Goal: Task Accomplishment & Management: Use online tool/utility

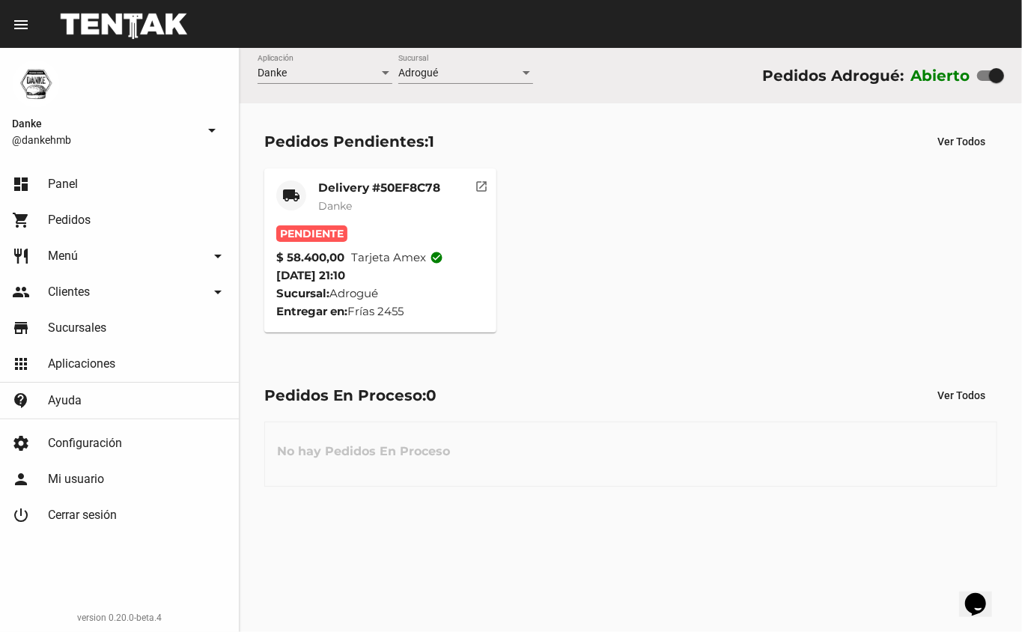
click at [369, 183] on mat-card-title "Delivery #50EF8C78" at bounding box center [379, 187] width 122 height 15
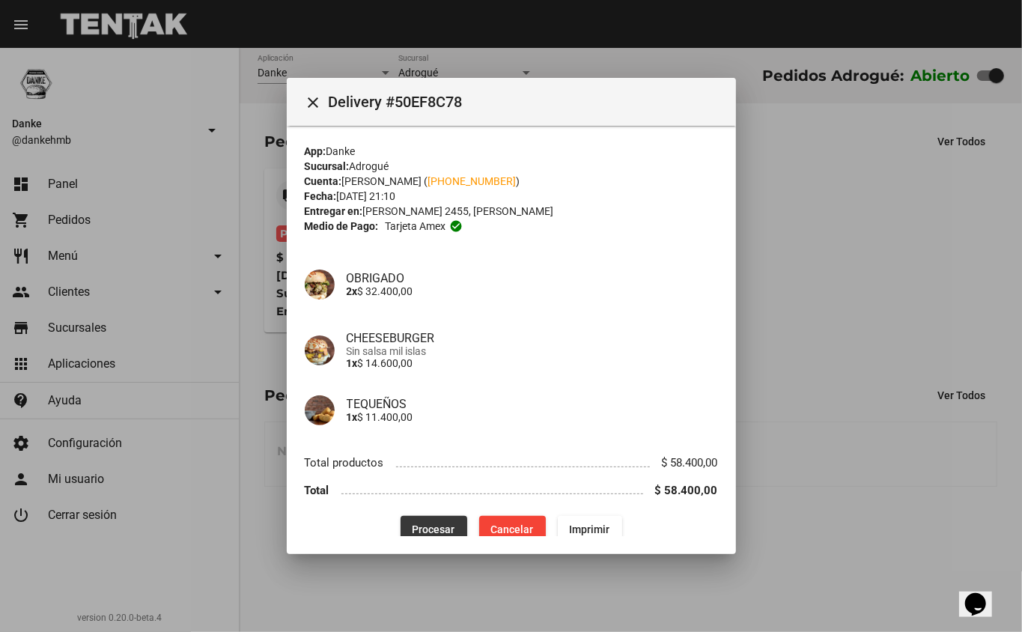
click at [427, 525] on span "Procesar" at bounding box center [433, 529] width 43 height 12
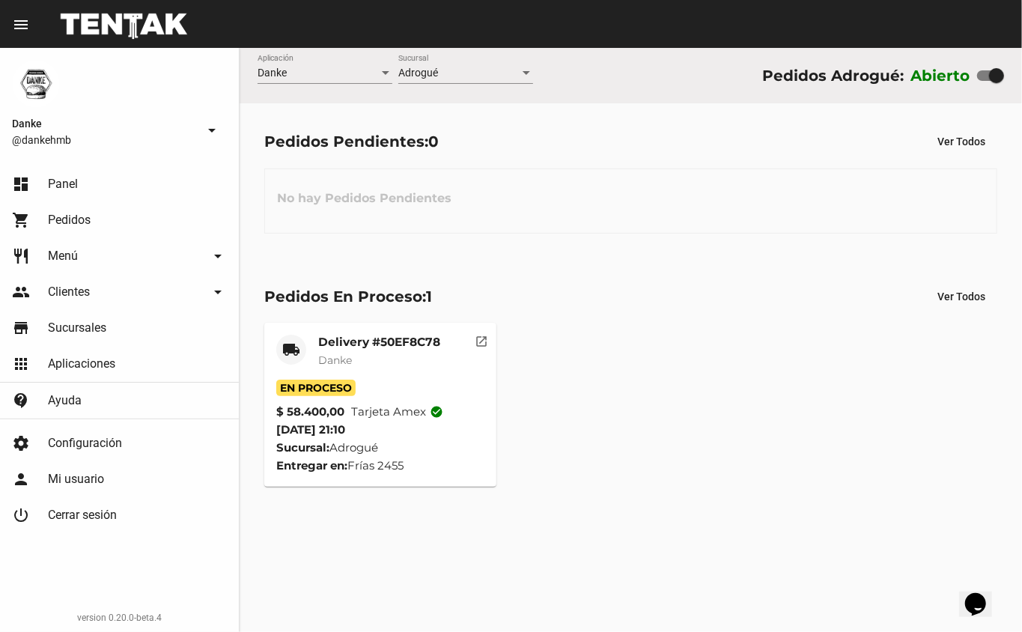
click at [363, 340] on mat-card-title "Delivery #50EF8C78" at bounding box center [379, 342] width 122 height 15
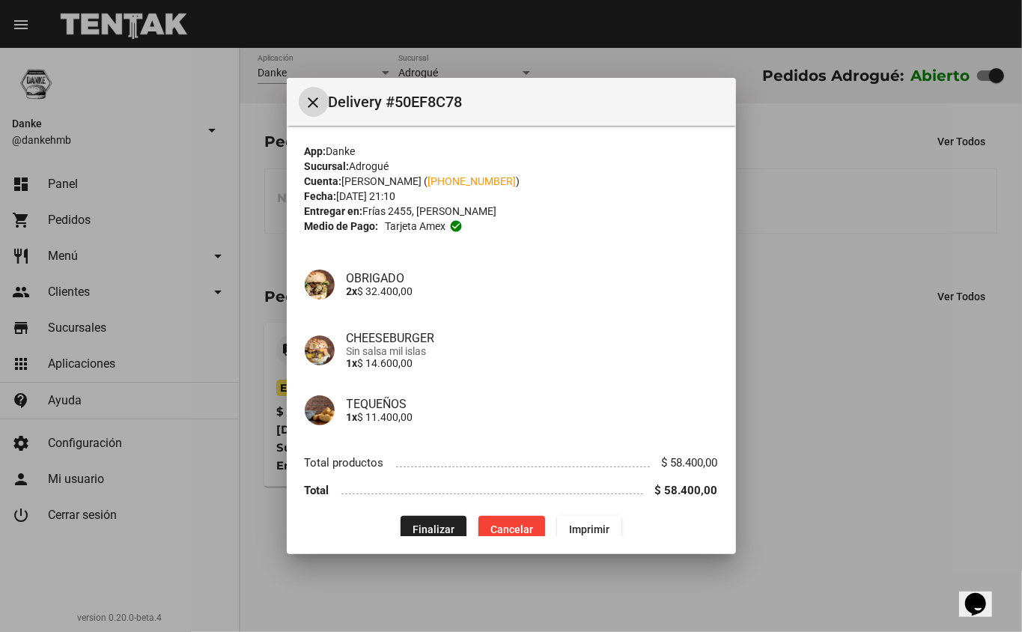
click at [938, 345] on div at bounding box center [511, 316] width 1022 height 632
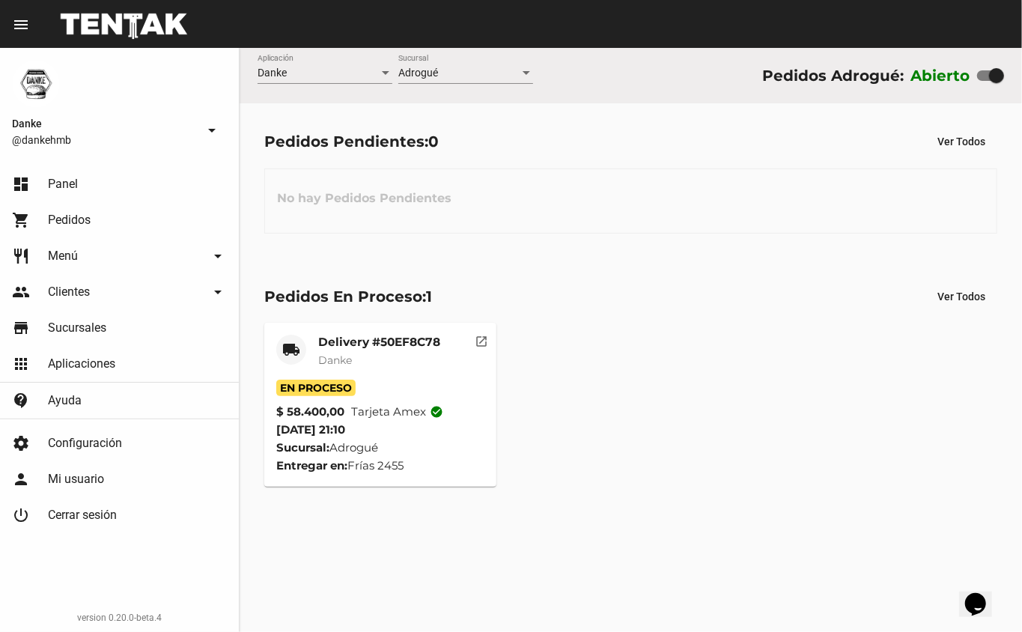
click at [938, 345] on div "local_shipping Delivery #50EF8C78 Danke En Proceso $ 58.400,00 Tarjeta amex che…" at bounding box center [630, 404] width 746 height 177
click at [378, 343] on mat-card-title "Delivery #50EF8C78" at bounding box center [379, 342] width 122 height 15
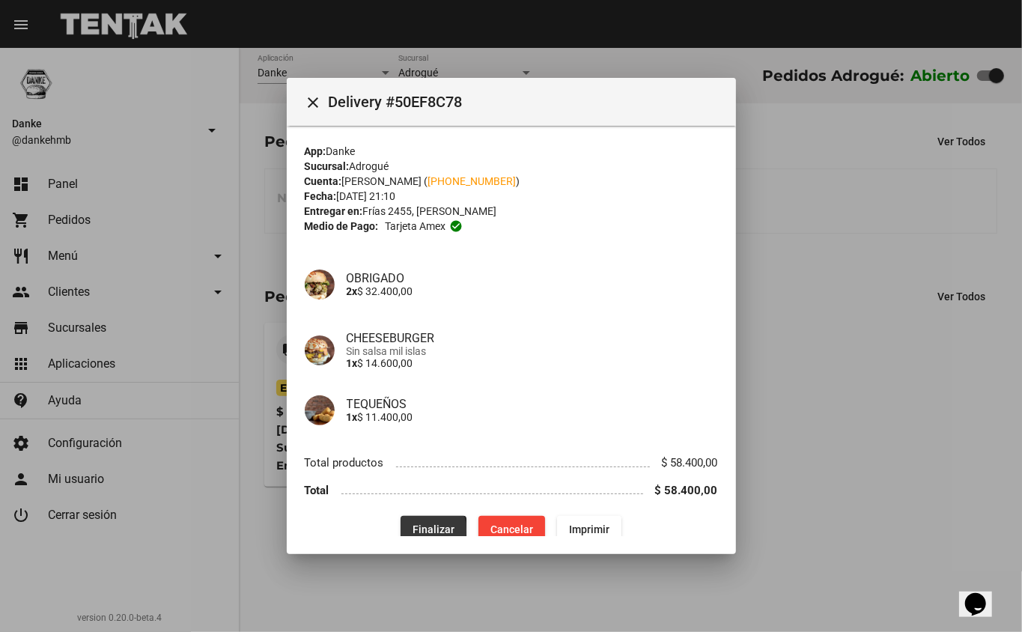
click at [413, 530] on span "Finalizar" at bounding box center [433, 529] width 42 height 12
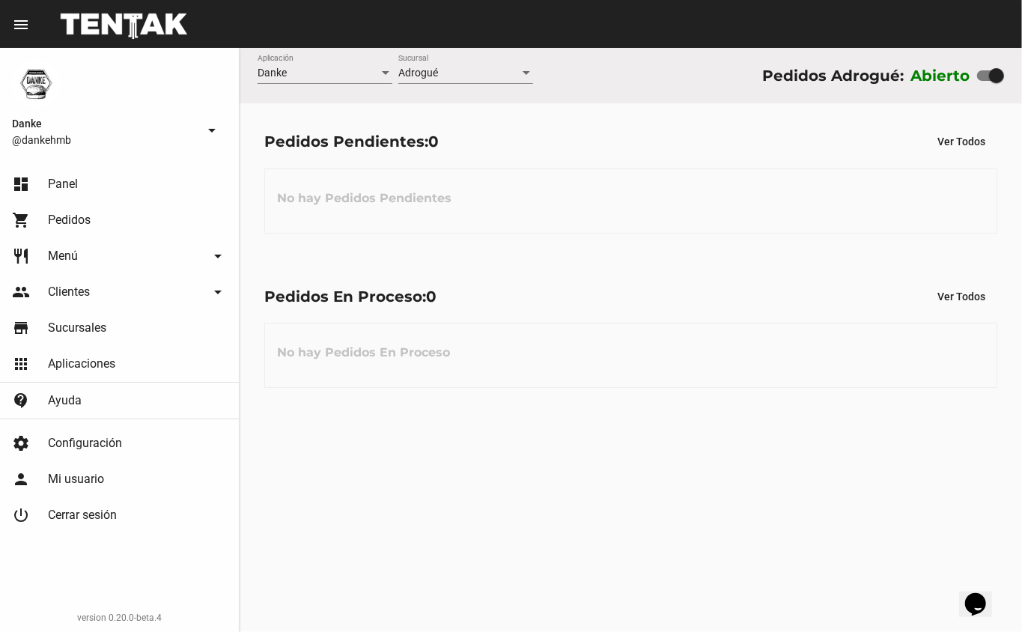
click at [980, 76] on div at bounding box center [990, 75] width 27 height 10
click at [984, 81] on input "checkbox" at bounding box center [984, 81] width 1 height 1
checkbox input "false"
